Goal: Find specific page/section: Find specific page/section

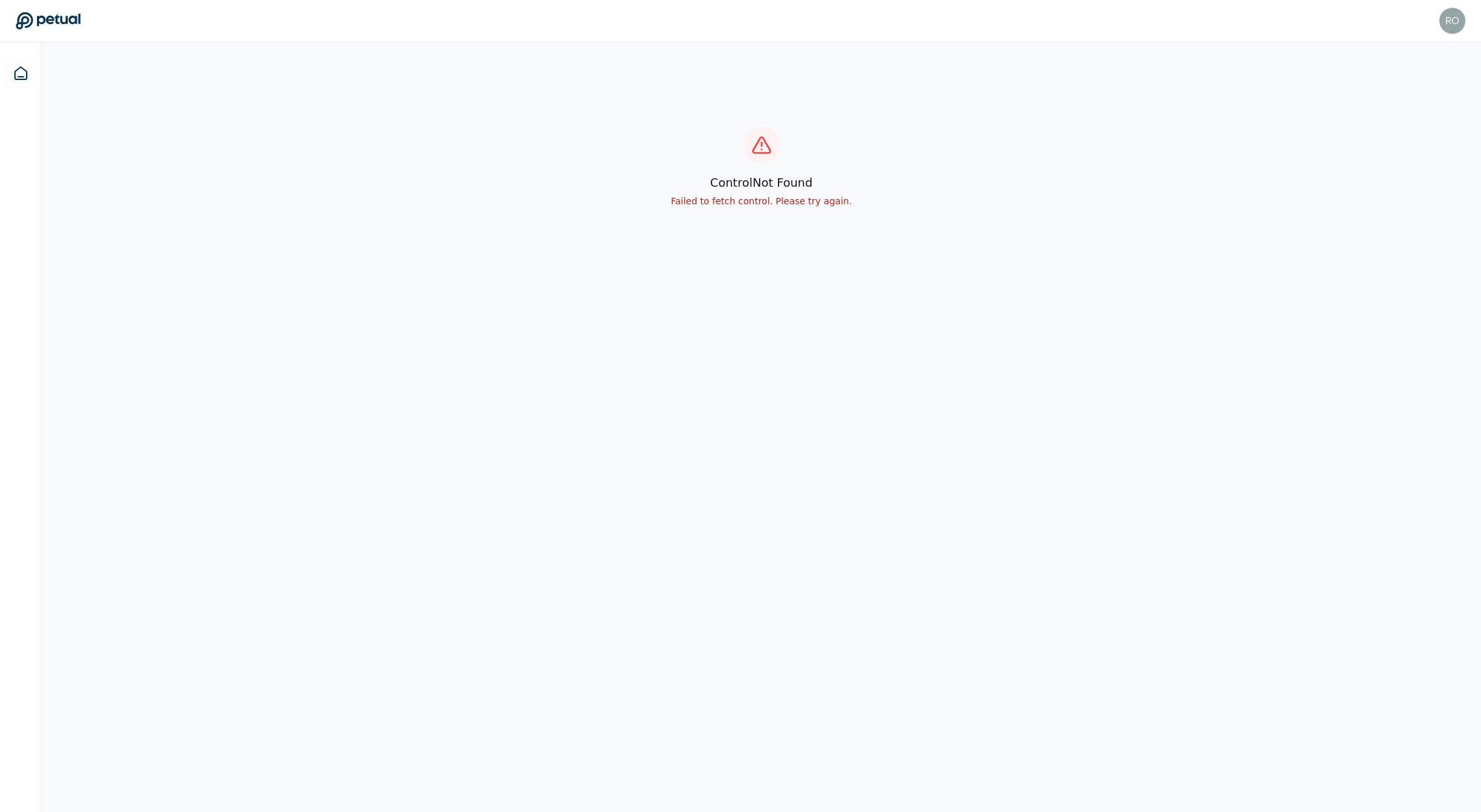
click at [394, 165] on div "control Not Found Failed to fetch control. Please try again." at bounding box center [761, 168] width 1439 height 250
click at [399, 163] on div "control Not Found Failed to fetch control. Please try again." at bounding box center [761, 168] width 1439 height 250
